Goal: Task Accomplishment & Management: Complete application form

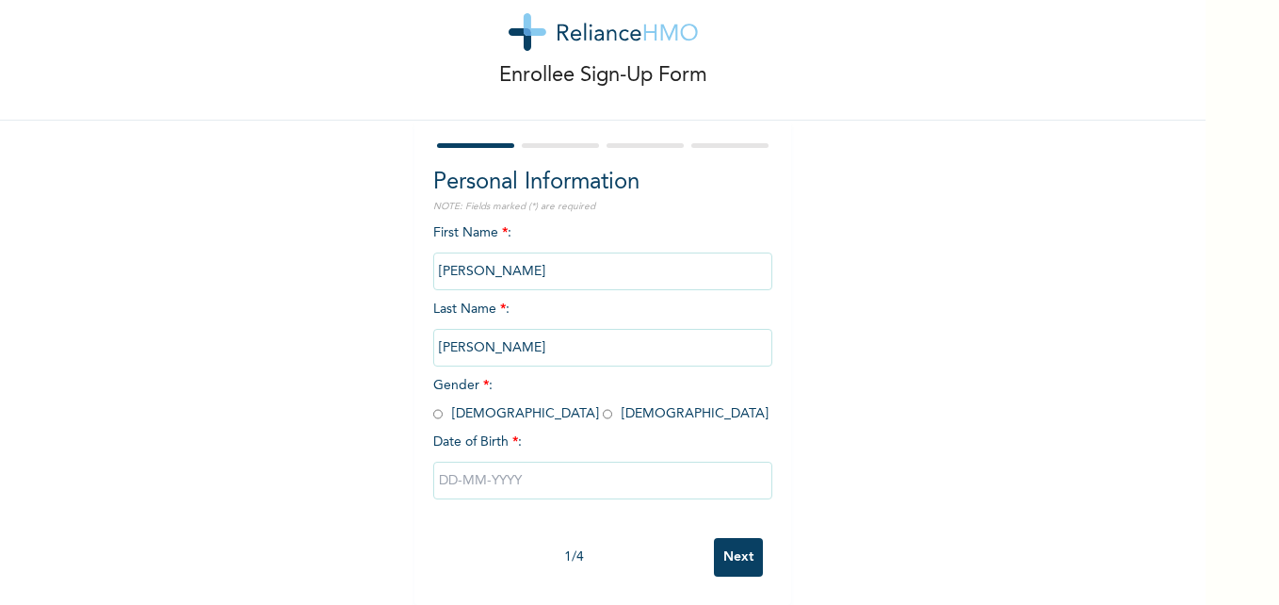
scroll to position [57, 0]
click at [433, 405] on input "radio" at bounding box center [437, 414] width 9 height 18
radio input "true"
click at [450, 468] on input "text" at bounding box center [602, 481] width 339 height 38
select select "7"
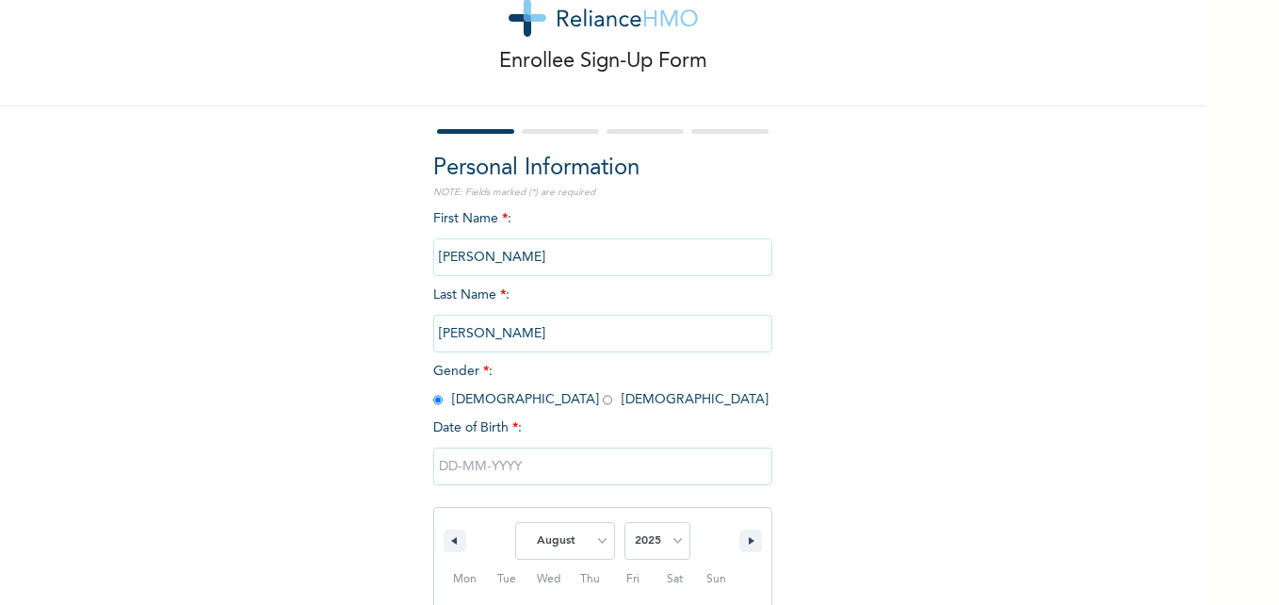
scroll to position [251, 0]
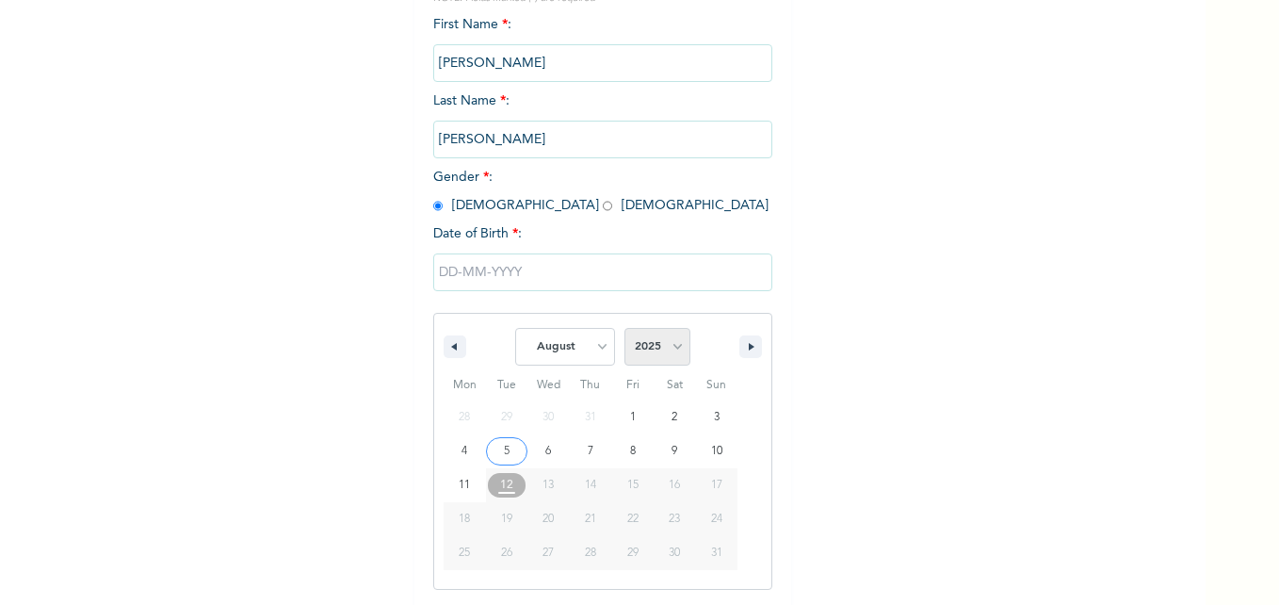
click at [640, 349] on select "2025 2024 2023 2022 2021 2020 2019 2018 2017 2016 2015 2014 2013 2012 2011 2010…" at bounding box center [657, 347] width 66 height 38
select select "1995"
click at [624, 329] on select "2025 2024 2023 2022 2021 2020 2019 2018 2017 2016 2015 2014 2013 2012 2011 2010…" at bounding box center [657, 347] width 66 height 38
click at [581, 346] on select "January February March April May June July August September October November De…" at bounding box center [565, 347] width 100 height 38
select select "4"
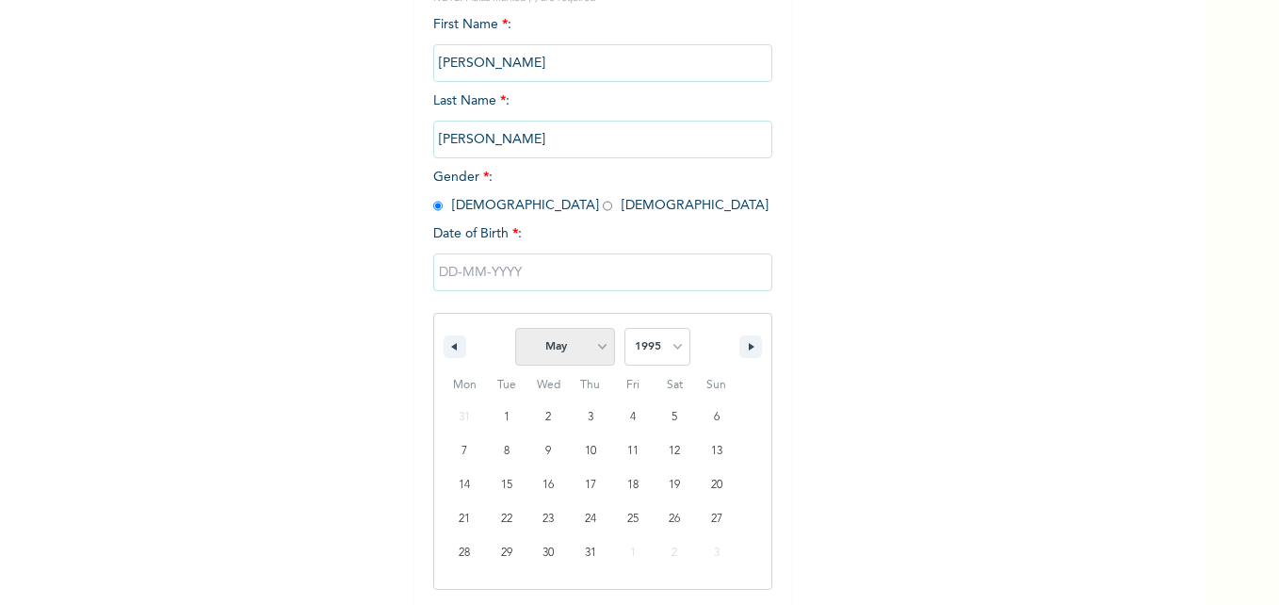
click at [515, 329] on select "January February March April May June July August September October November De…" at bounding box center [565, 347] width 100 height 38
type input "[DATE]"
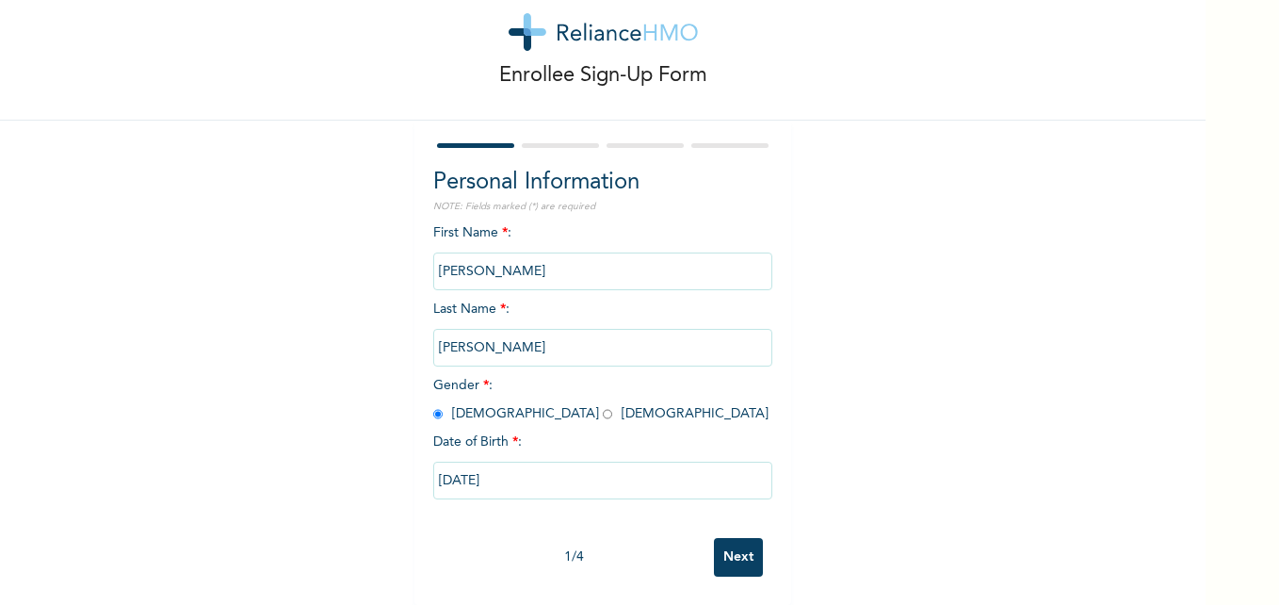
scroll to position [57, 0]
click at [738, 538] on input "Next" at bounding box center [738, 557] width 49 height 39
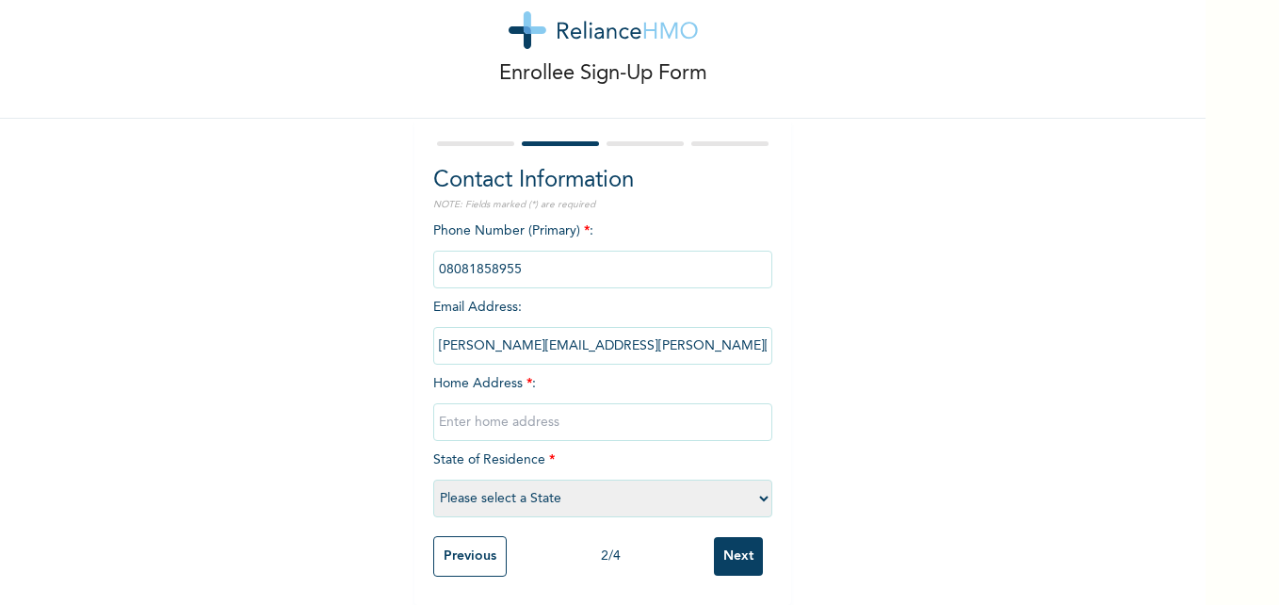
click at [528, 261] on input "phone" at bounding box center [602, 270] width 339 height 38
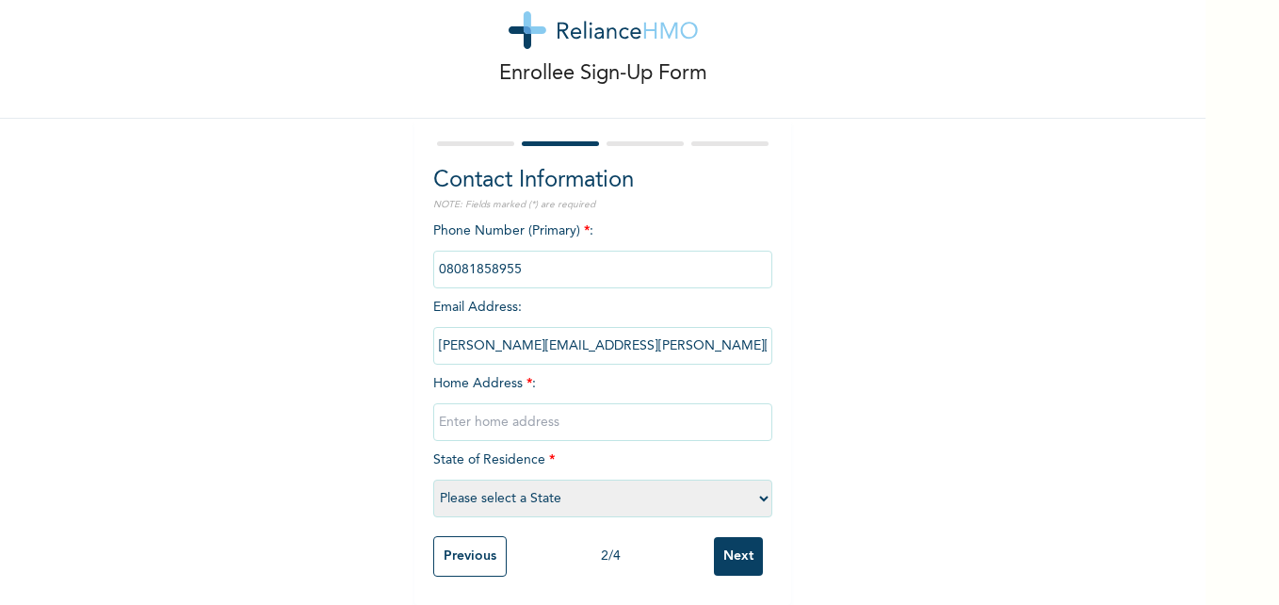
click at [528, 261] on input "phone" at bounding box center [602, 270] width 339 height 38
drag, startPoint x: 528, startPoint y: 261, endPoint x: 505, endPoint y: 239, distance: 32.0
click at [505, 251] on input "phone" at bounding box center [602, 270] width 339 height 38
click at [491, 251] on input "phone" at bounding box center [602, 270] width 339 height 38
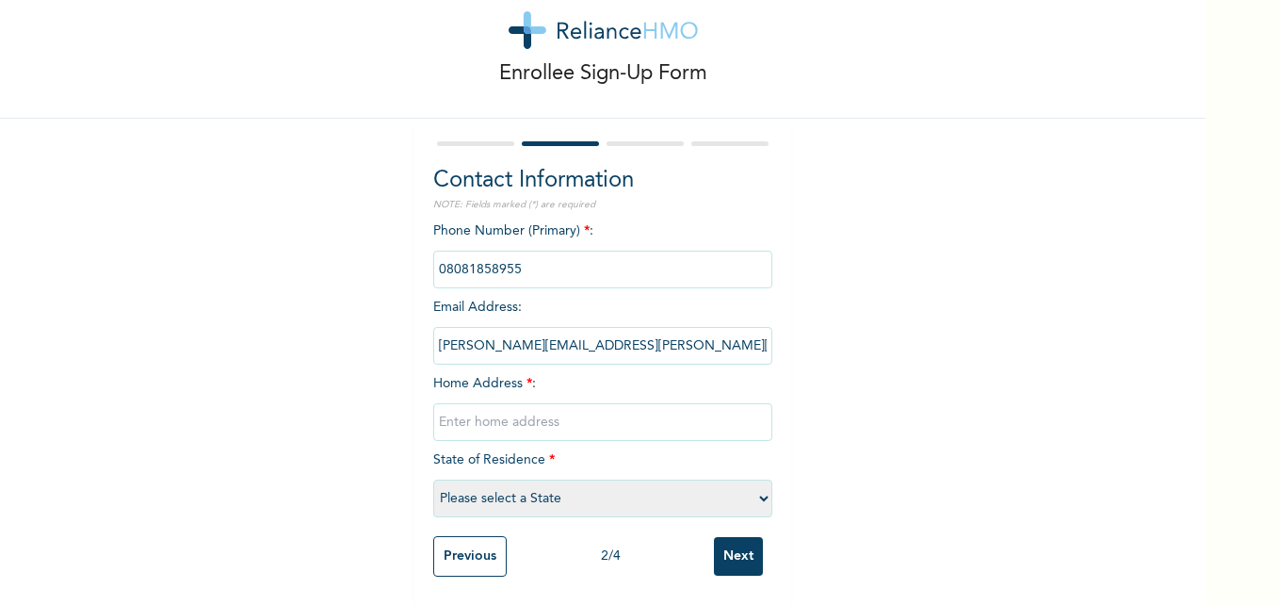
click at [491, 251] on input "phone" at bounding box center [602, 270] width 339 height 38
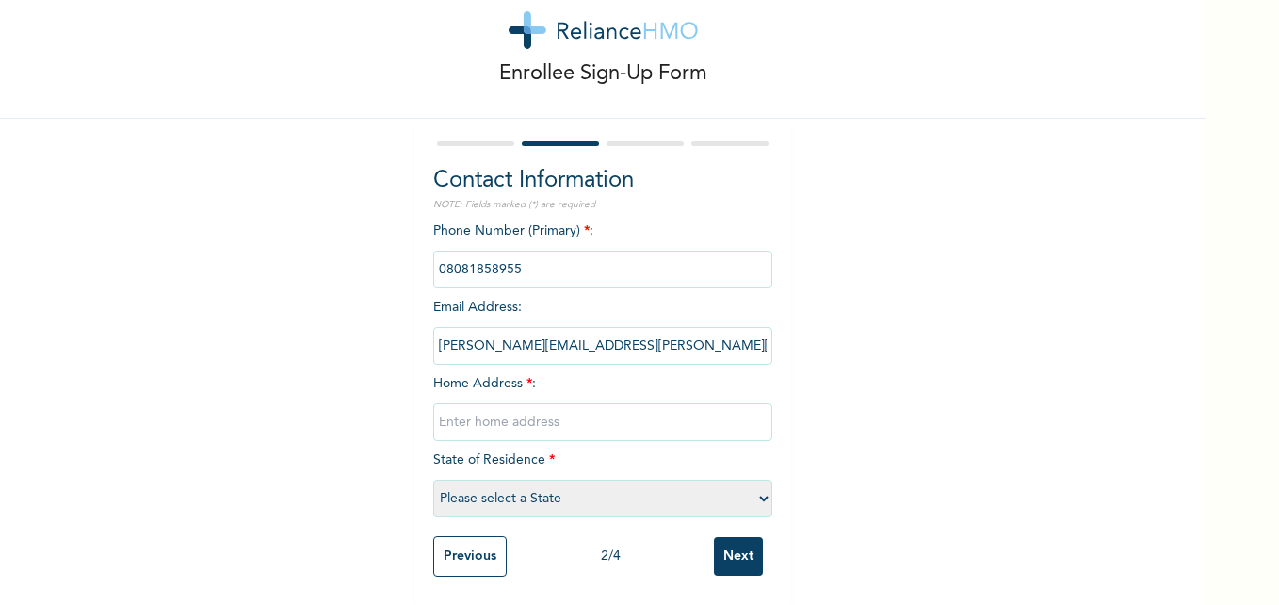
drag, startPoint x: 491, startPoint y: 251, endPoint x: 476, endPoint y: 296, distance: 47.7
click at [476, 300] on span "Email Address : [PERSON_NAME][EMAIL_ADDRESS][PERSON_NAME][DOMAIN_NAME]" at bounding box center [602, 326] width 339 height 52
click at [539, 273] on input "phone" at bounding box center [602, 270] width 339 height 38
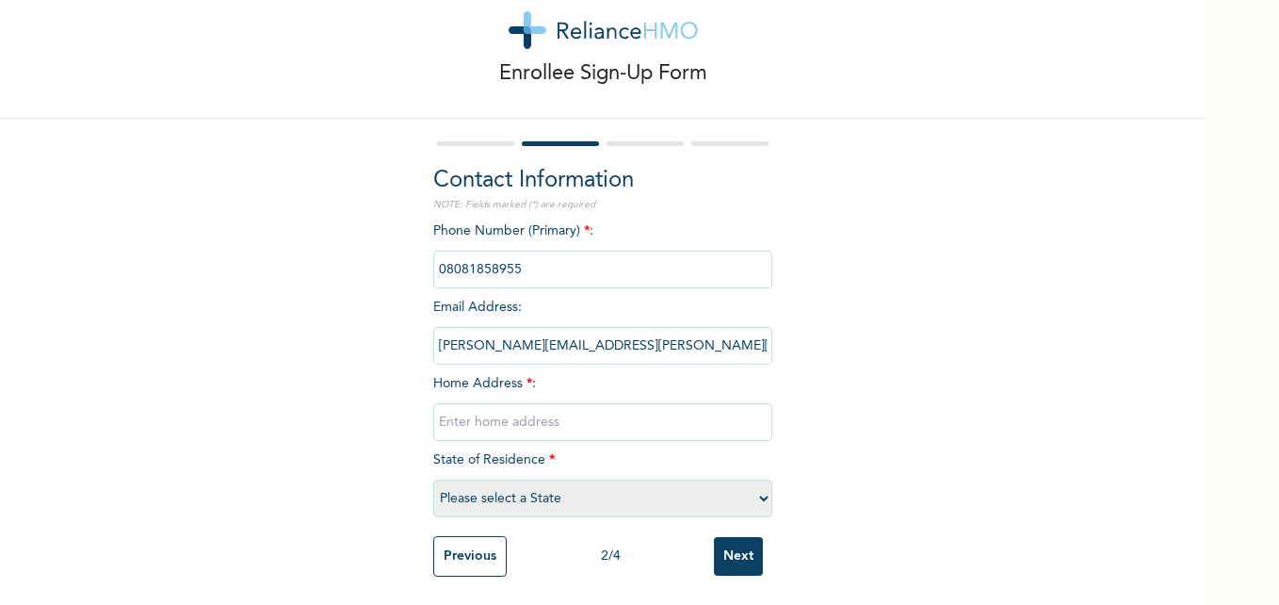
drag, startPoint x: 539, startPoint y: 273, endPoint x: 538, endPoint y: 298, distance: 24.5
click at [538, 298] on div "Phone Number (Primary) * : Email Address : [PERSON_NAME][EMAIL_ADDRESS][PERSON_…" at bounding box center [602, 373] width 339 height 305
click at [520, 413] on input "text" at bounding box center [602, 422] width 339 height 38
click at [543, 479] on select "Please select a State [PERSON_NAME] (FCT) [PERSON_NAME] Ibom [GEOGRAPHIC_DATA] …" at bounding box center [602, 498] width 339 height 38
click at [1122, 377] on div "Enrollee Sign-Up Form Contact Information NOTE: Fields marked (*) are required …" at bounding box center [603, 280] width 1206 height 650
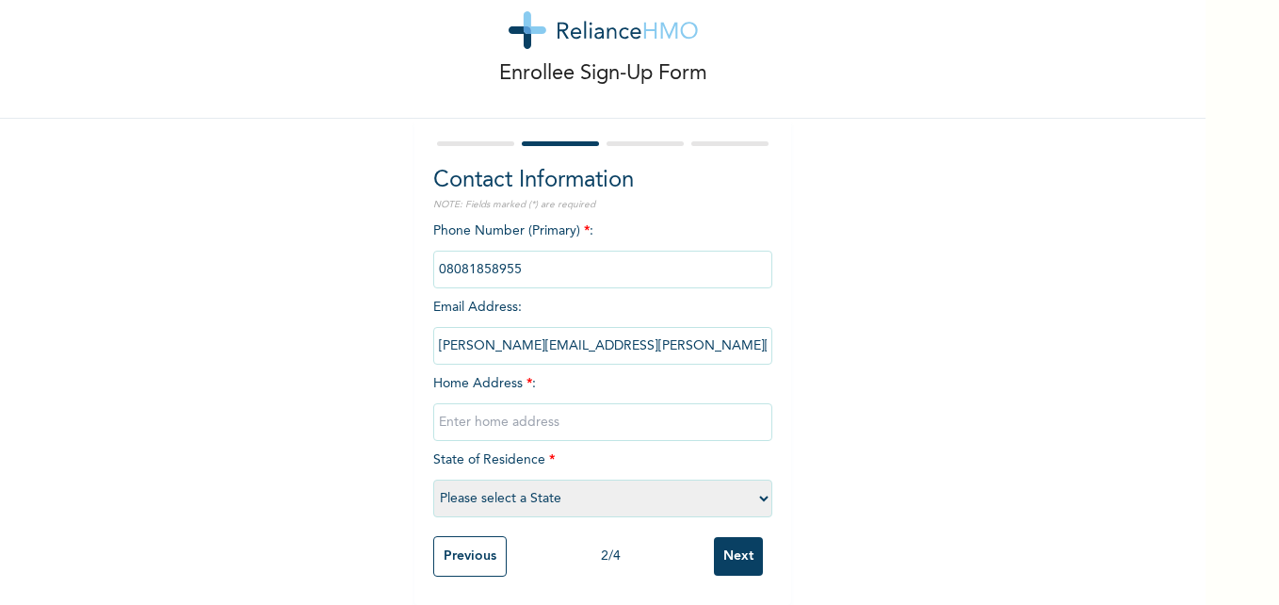
click at [525, 413] on input "text" at bounding box center [602, 422] width 339 height 38
type input "n"
type input "No. [STREET_ADDRESS][PERSON_NAME] [GEOGRAPHIC_DATA]"
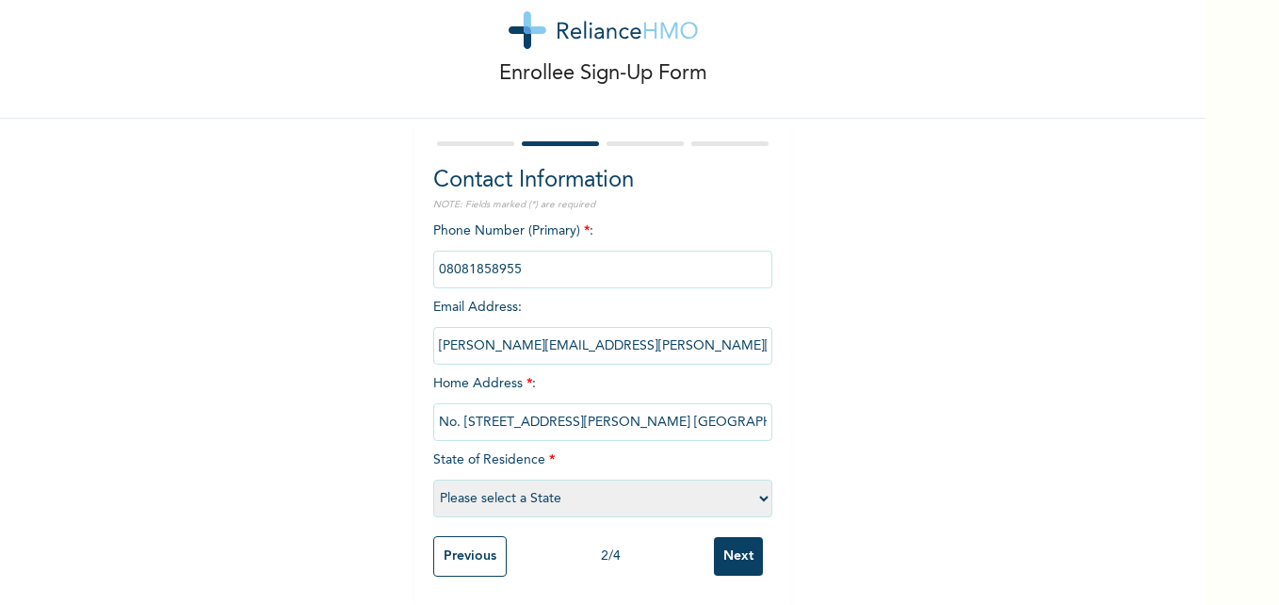
click at [487, 490] on select "Please select a State [PERSON_NAME] (FCT) [PERSON_NAME] Ibom [GEOGRAPHIC_DATA] …" at bounding box center [602, 498] width 339 height 38
select select "25"
click at [433, 479] on select "Please select a State [PERSON_NAME] (FCT) [PERSON_NAME] Ibom [GEOGRAPHIC_DATA] …" at bounding box center [602, 498] width 339 height 38
click at [721, 539] on input "Next" at bounding box center [738, 556] width 49 height 39
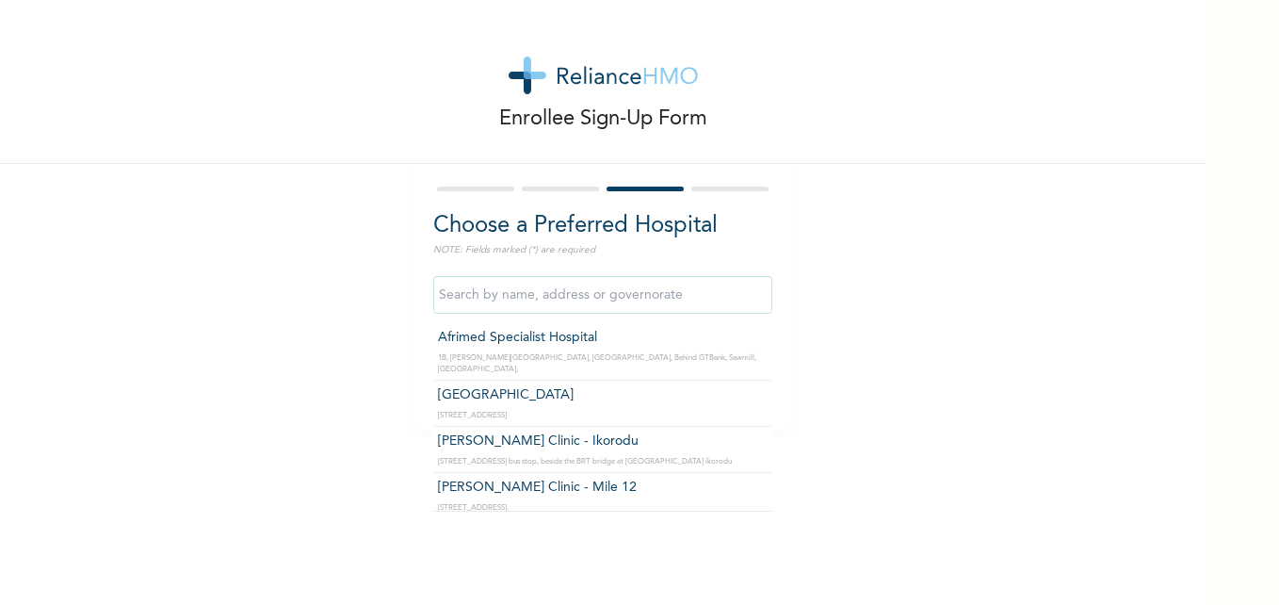
click at [503, 299] on input "text" at bounding box center [602, 295] width 339 height 38
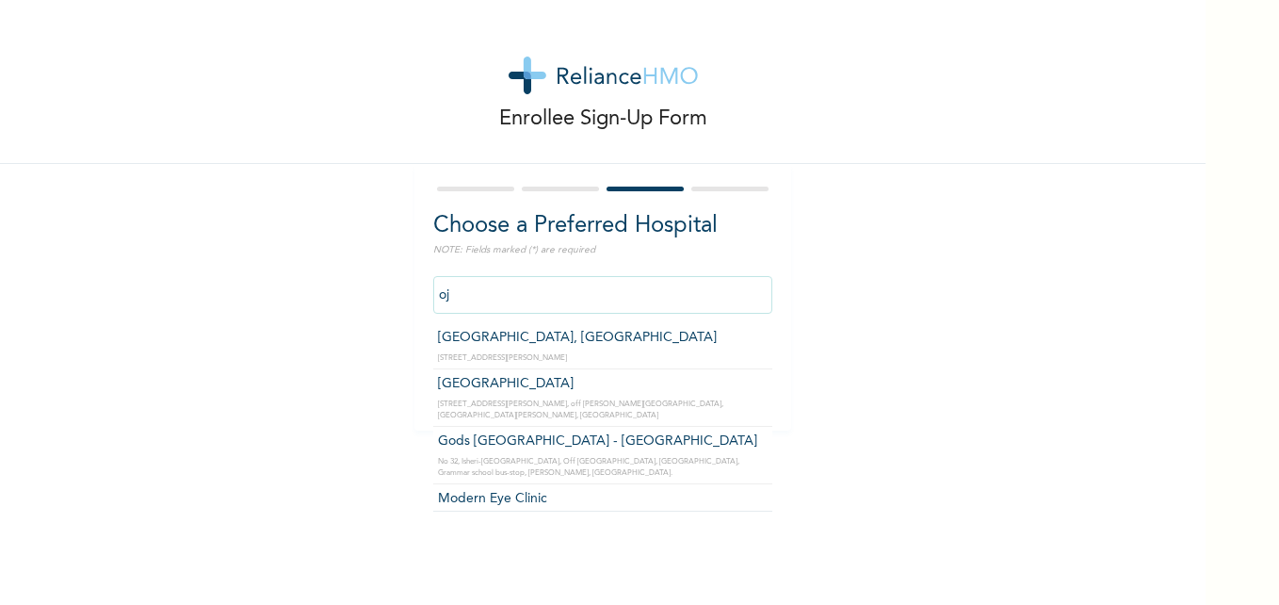
type input "o"
type input "O"
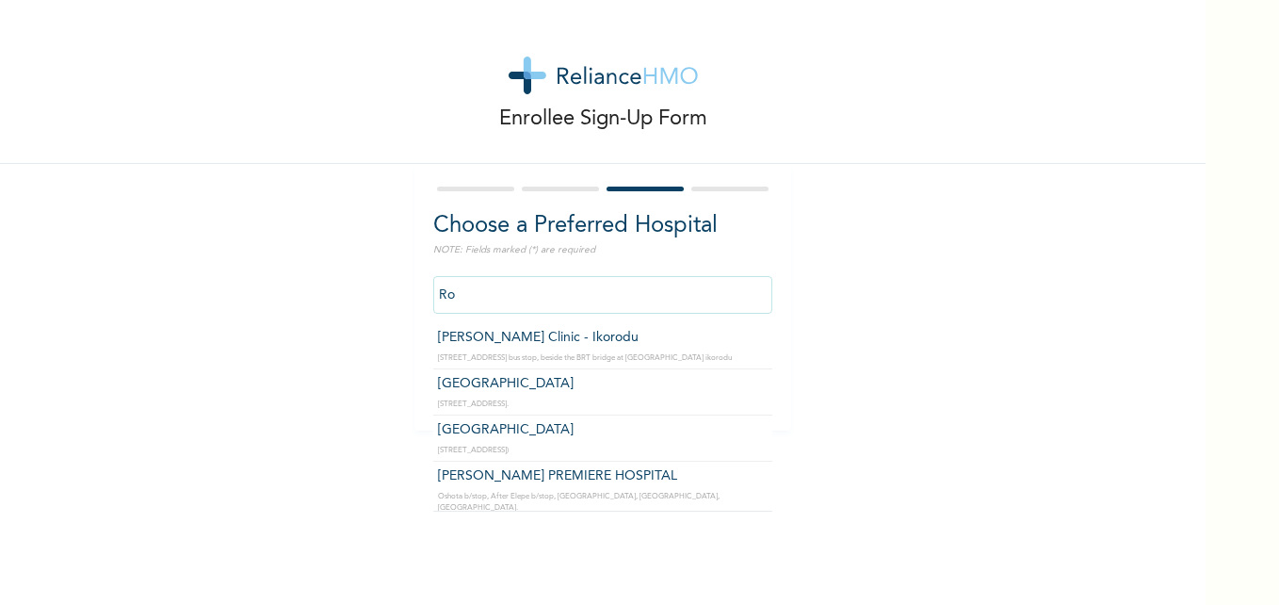
type input "R"
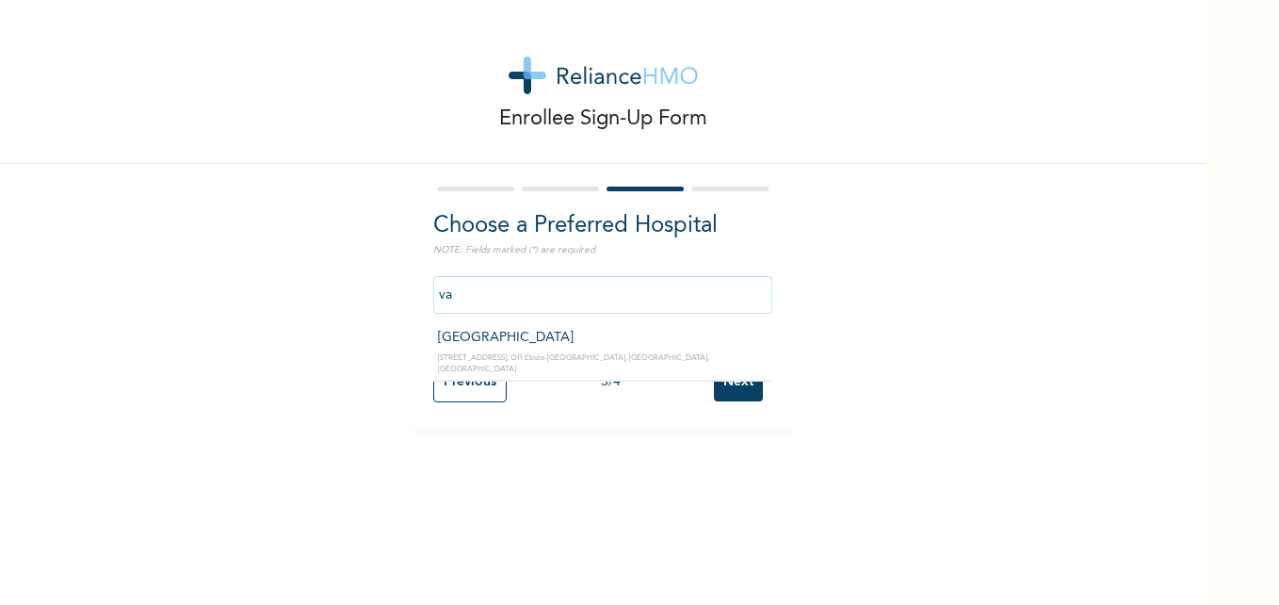
type input "v"
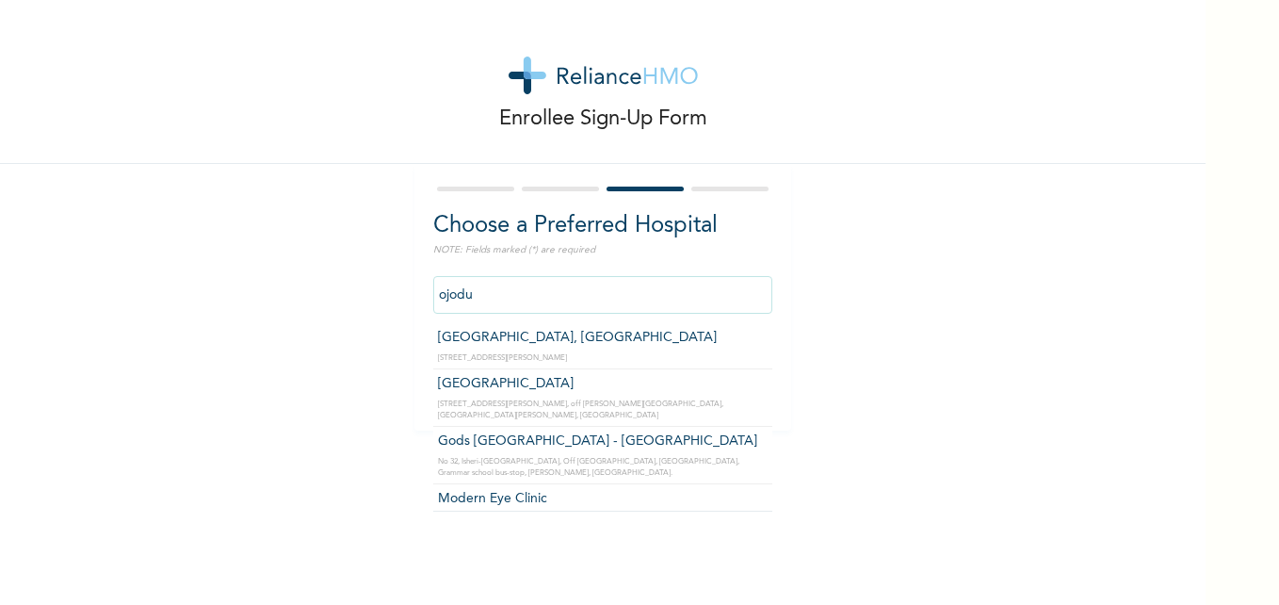
type input "[GEOGRAPHIC_DATA], [GEOGRAPHIC_DATA]"
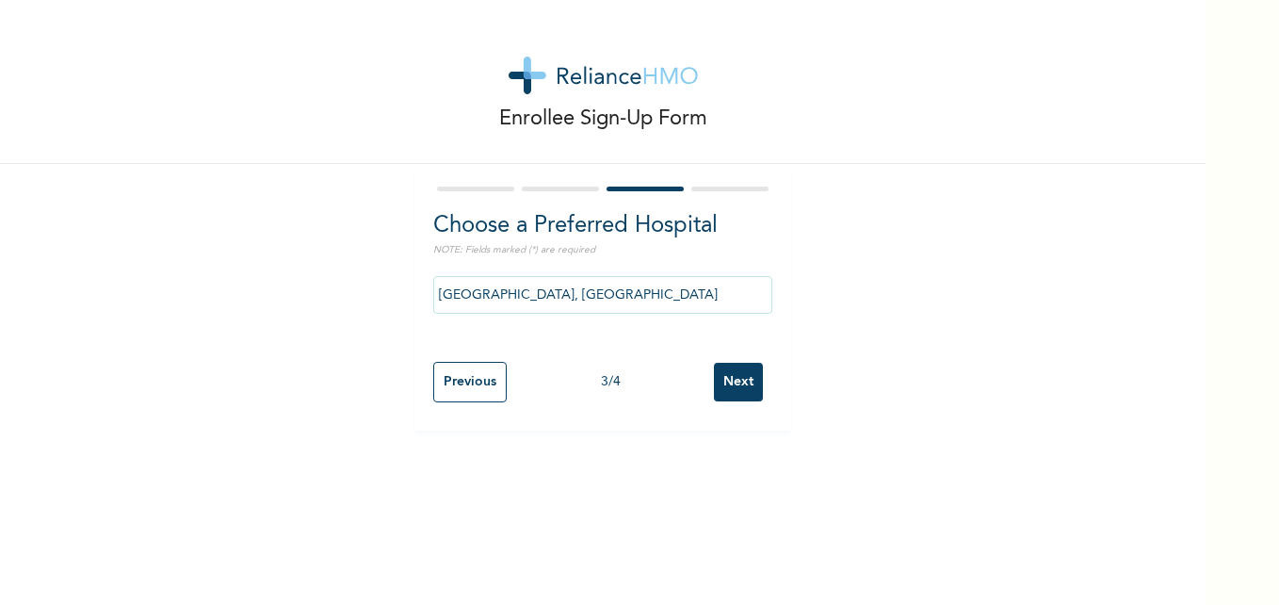
click at [766, 362] on div "Choose a Preferred Hospital NOTE: Fields marked (*) are required [GEOGRAPHIC_DA…" at bounding box center [602, 297] width 377 height 267
click at [740, 379] on input "Next" at bounding box center [738, 382] width 49 height 39
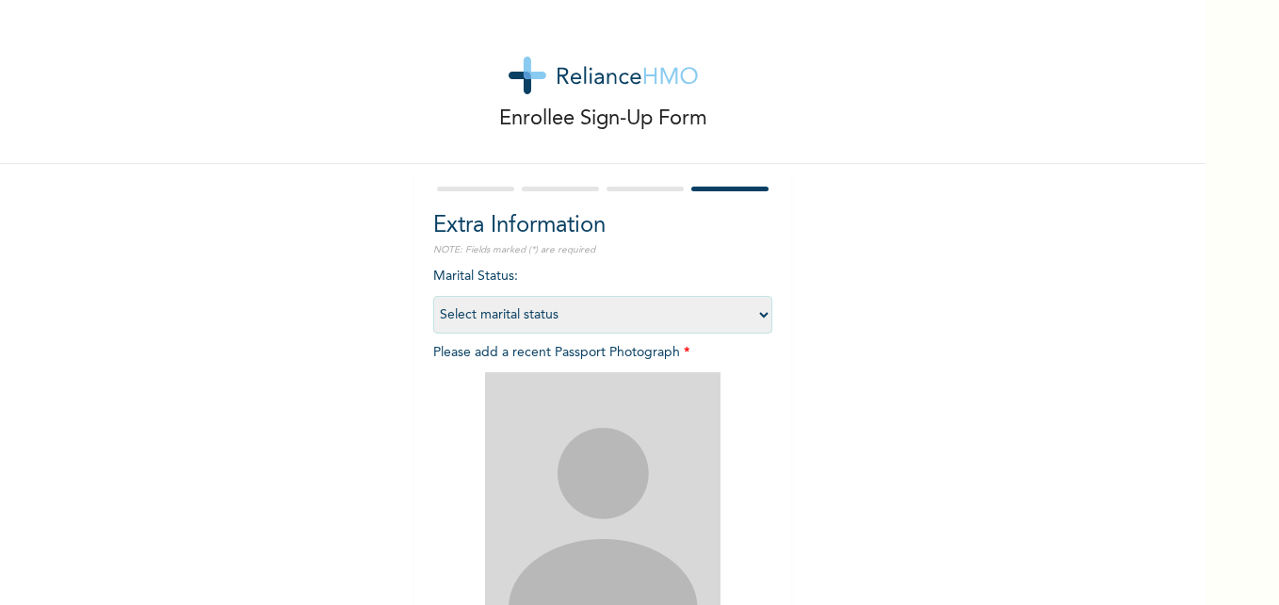
click at [519, 311] on select "Select marital status [DEMOGRAPHIC_DATA] Married [DEMOGRAPHIC_DATA] Widow/[DEMO…" at bounding box center [602, 315] width 339 height 38
select select "1"
click at [433, 296] on select "Select marital status [DEMOGRAPHIC_DATA] Married [DEMOGRAPHIC_DATA] Widow/[DEMO…" at bounding box center [602, 315] width 339 height 38
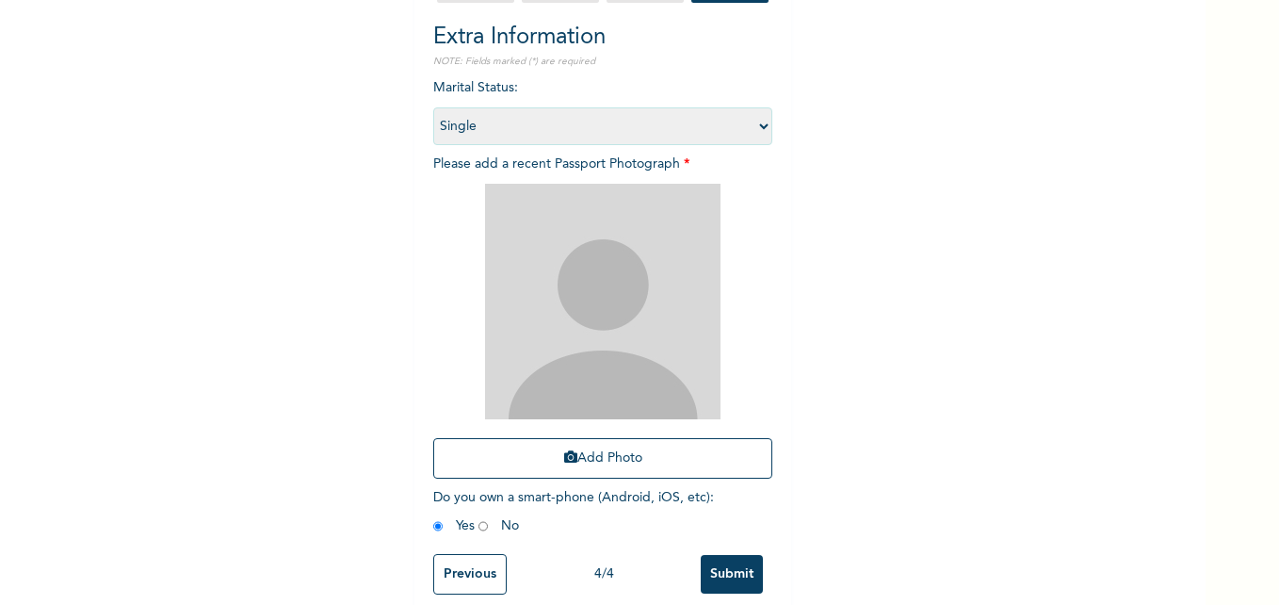
scroll to position [189, 0]
click at [667, 308] on img at bounding box center [602, 300] width 235 height 235
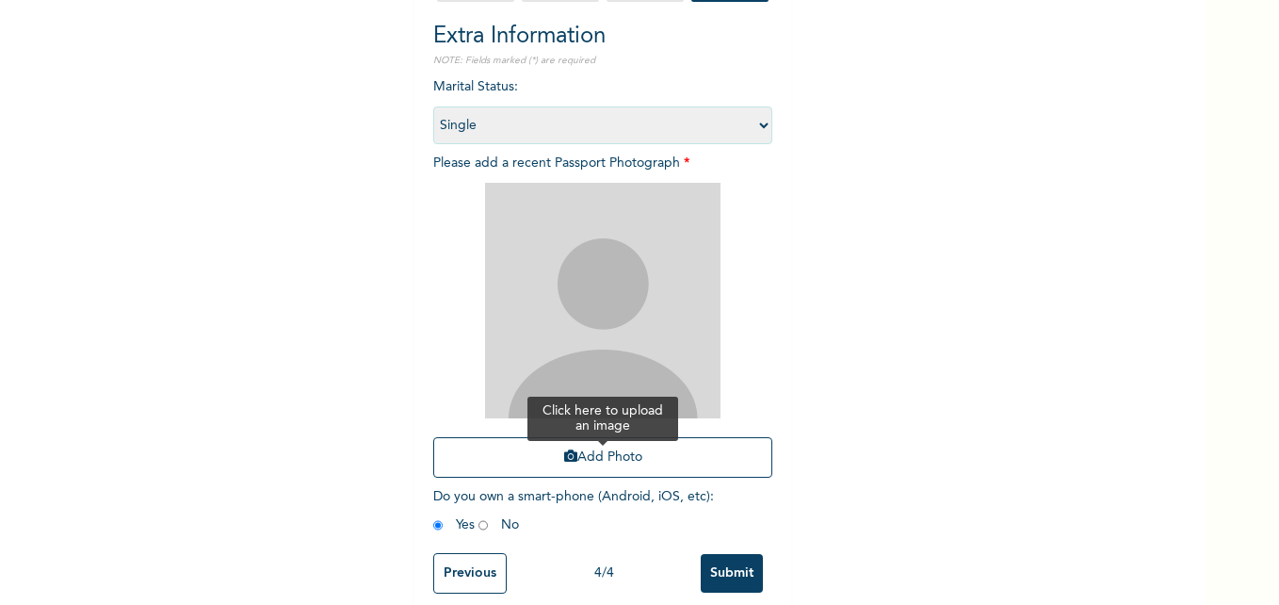
click at [559, 442] on button "Add Photo" at bounding box center [602, 457] width 339 height 41
click at [618, 468] on button "Add Photo" at bounding box center [602, 457] width 339 height 41
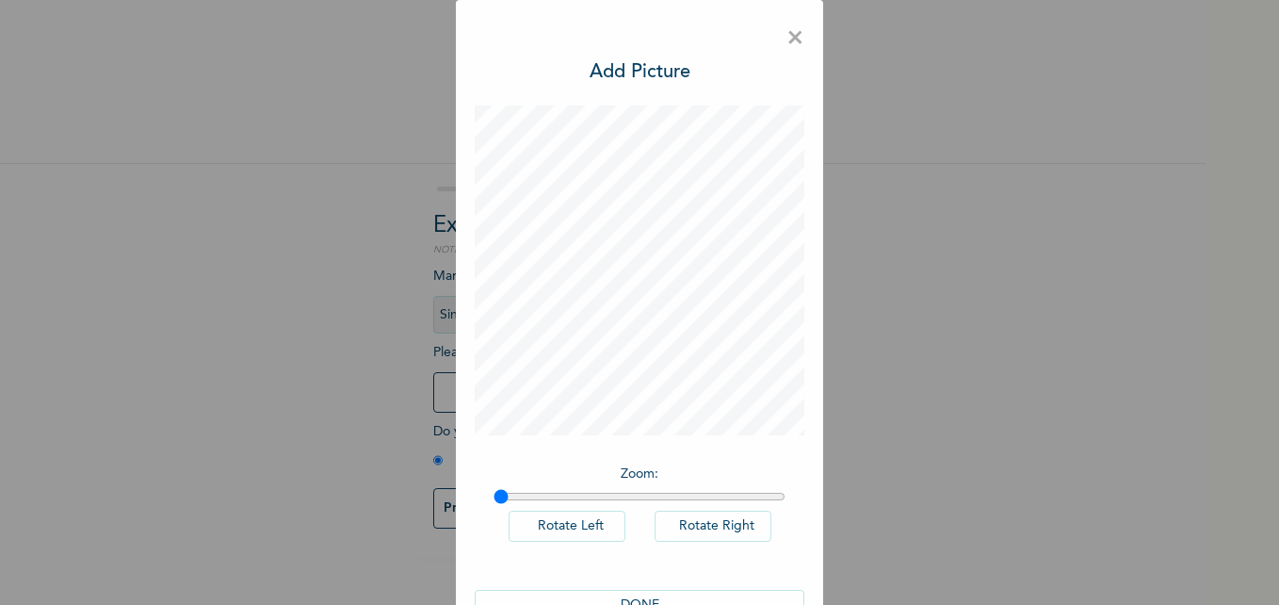
scroll to position [0, 0]
click at [640, 598] on button "DONE" at bounding box center [640, 605] width 330 height 31
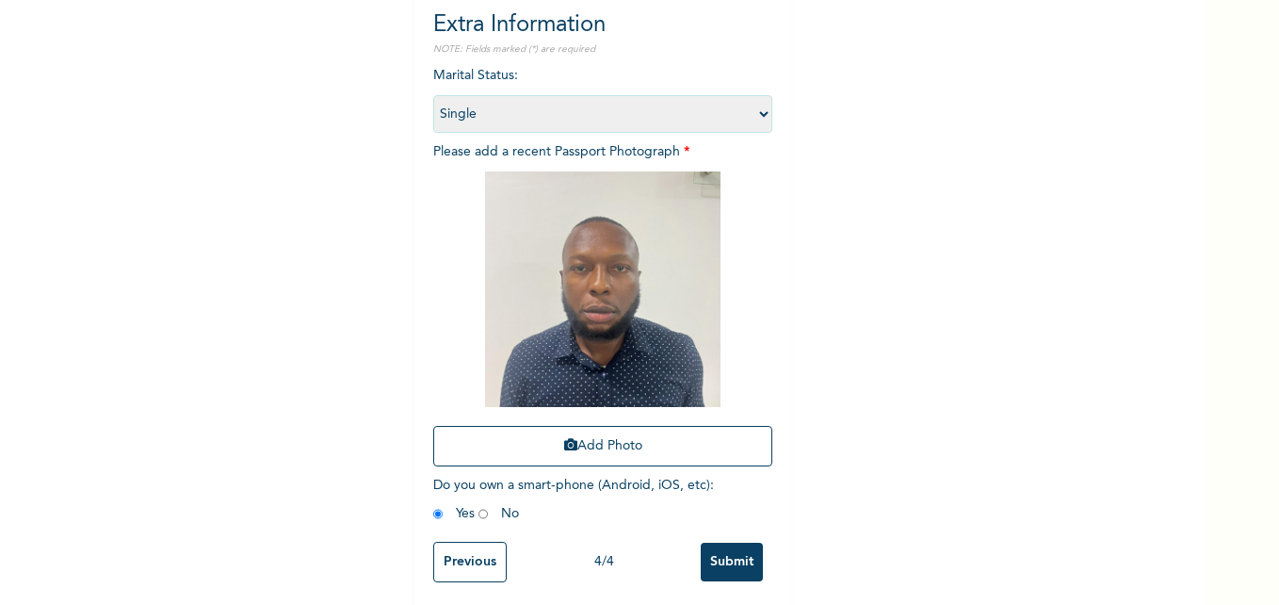
scroll to position [220, 0]
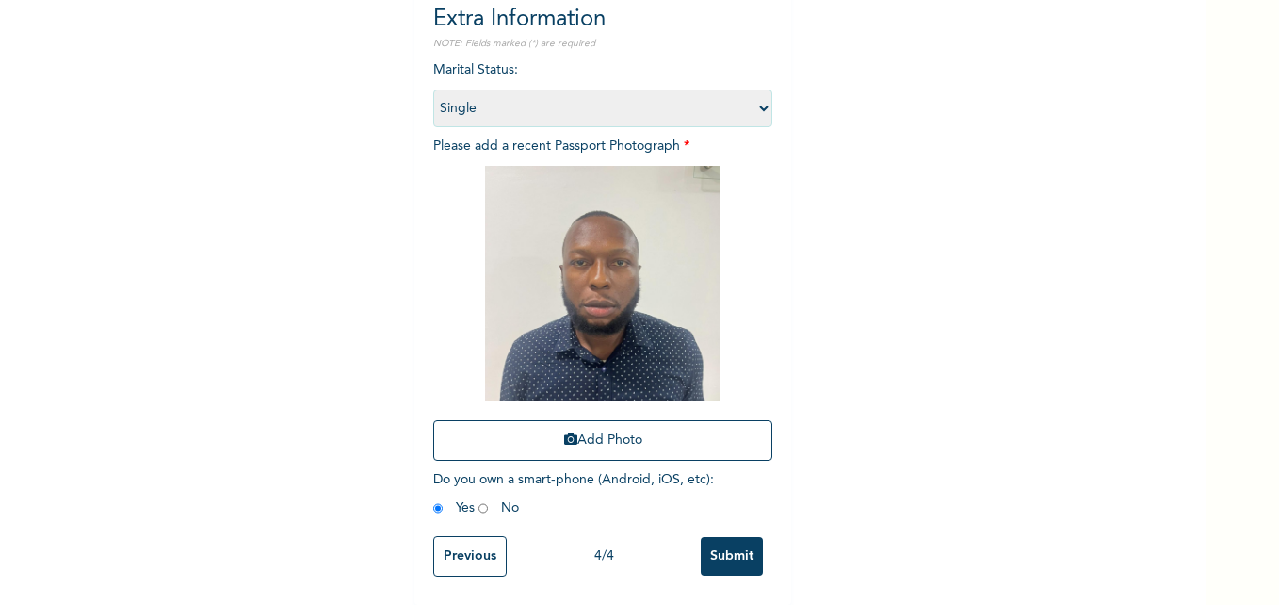
click at [728, 538] on input "Submit" at bounding box center [732, 556] width 62 height 39
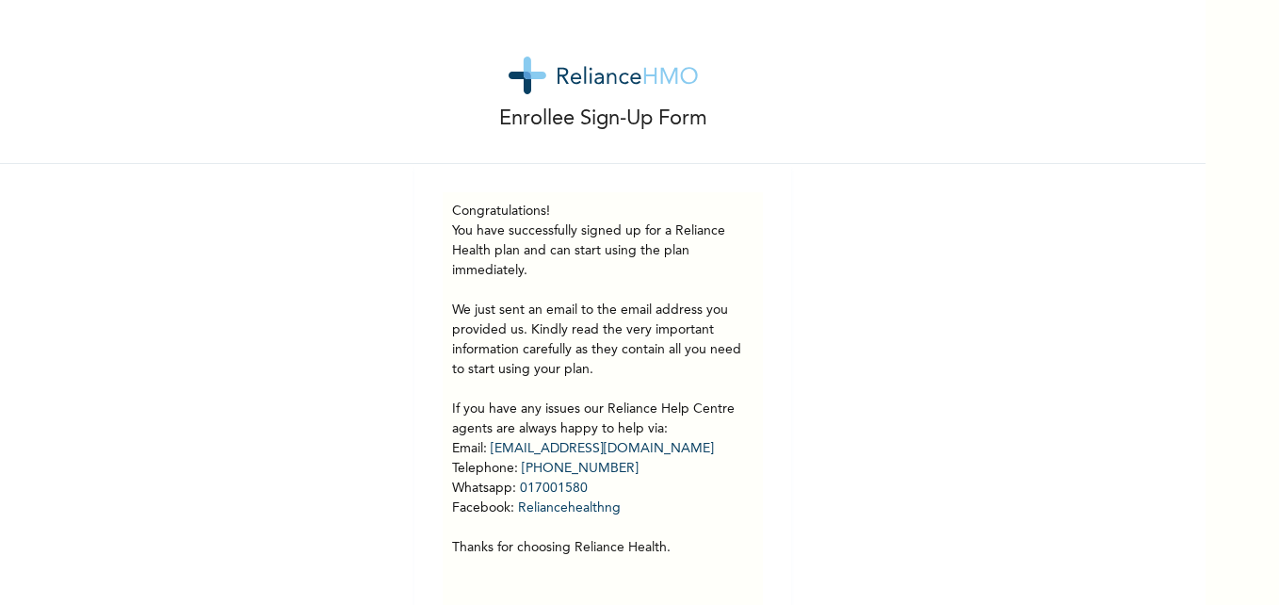
scroll to position [44, 0]
